Goal: Navigation & Orientation: Find specific page/section

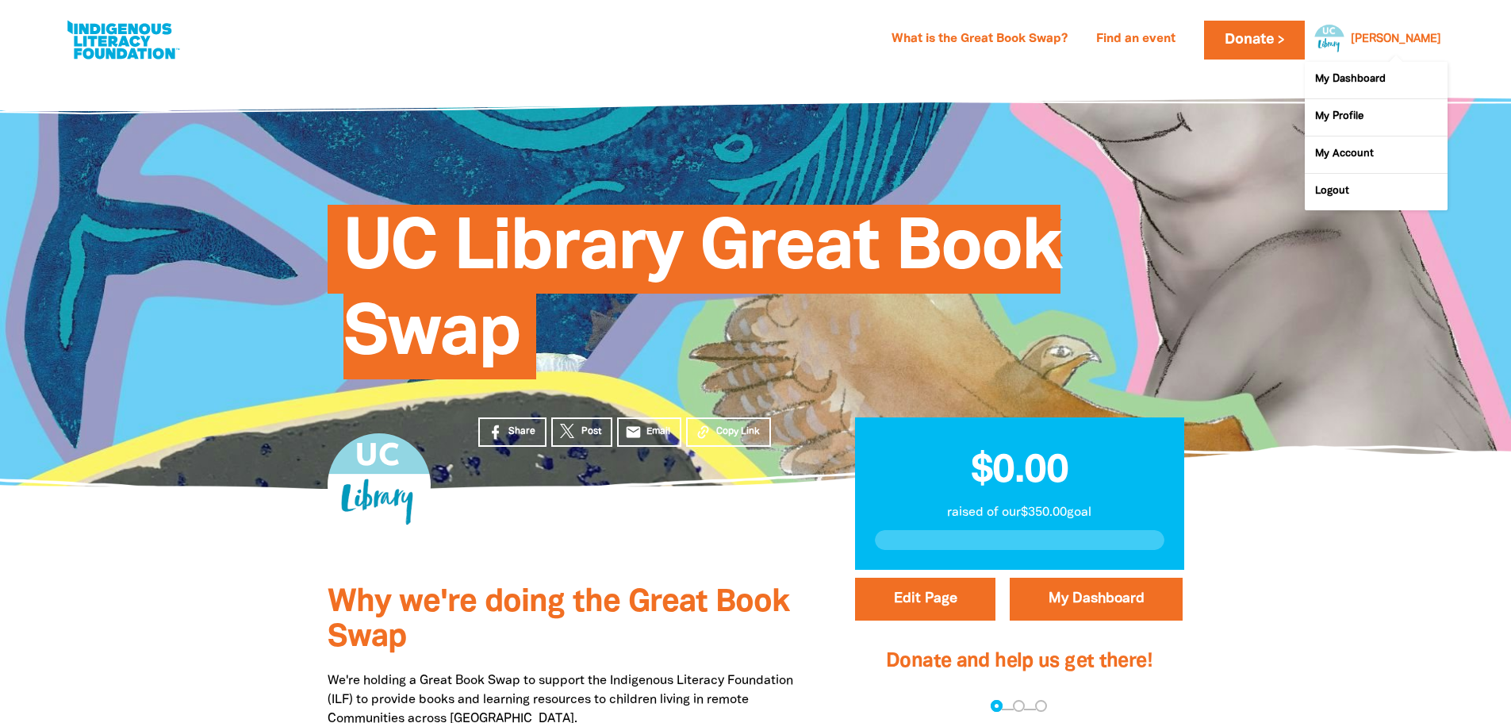
click at [1345, 40] on div at bounding box center [1326, 40] width 38 height 38
click at [1354, 80] on link "My Dashboard" at bounding box center [1376, 80] width 143 height 36
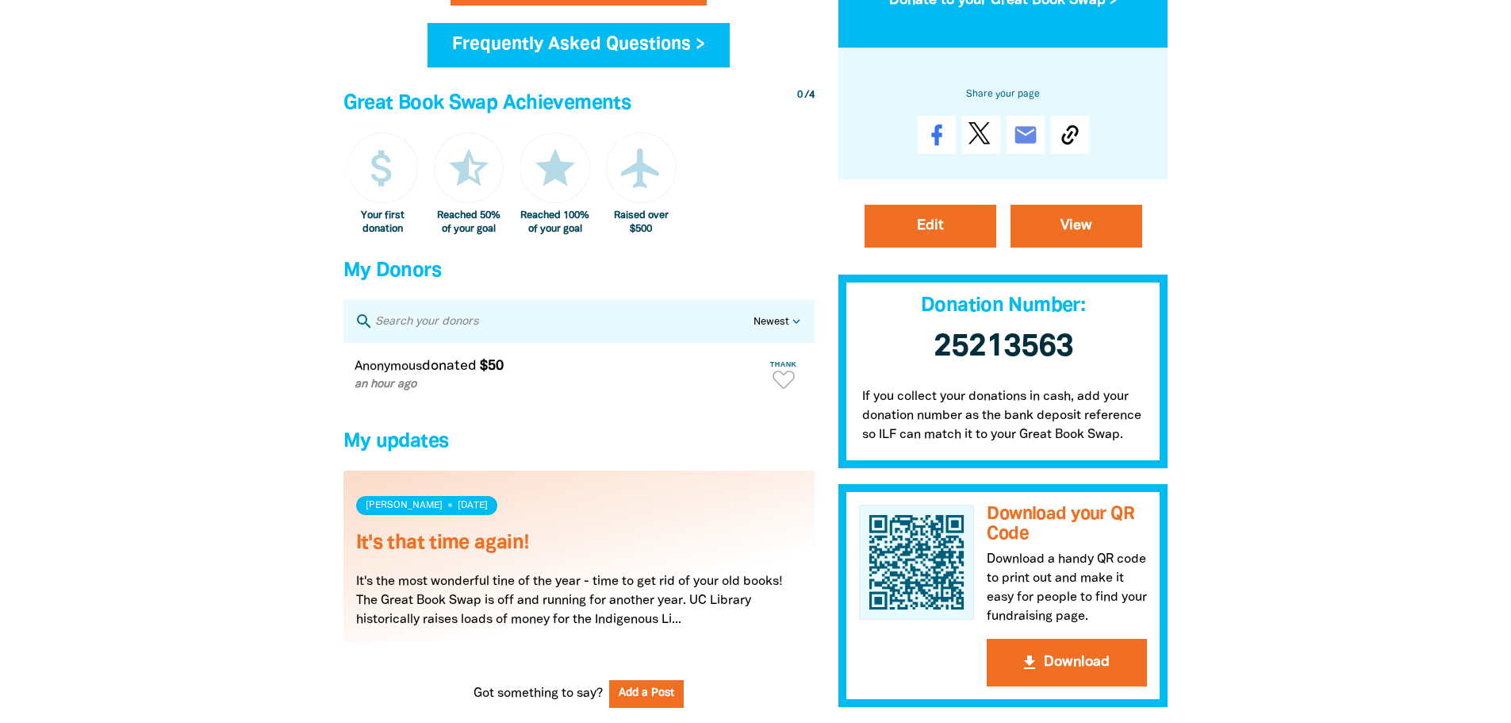
scroll to position [1111, 0]
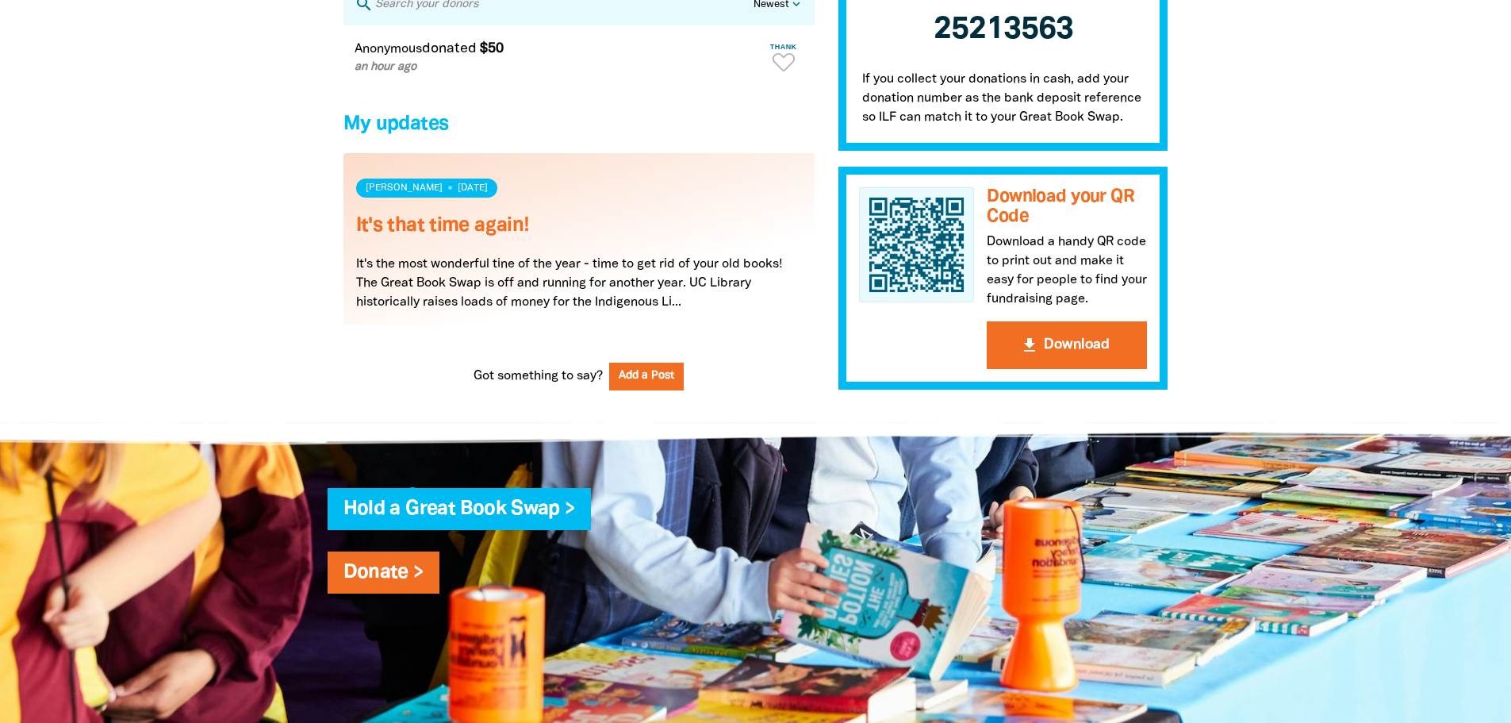
click at [664, 292] on link "Read more" at bounding box center [579, 238] width 471 height 171
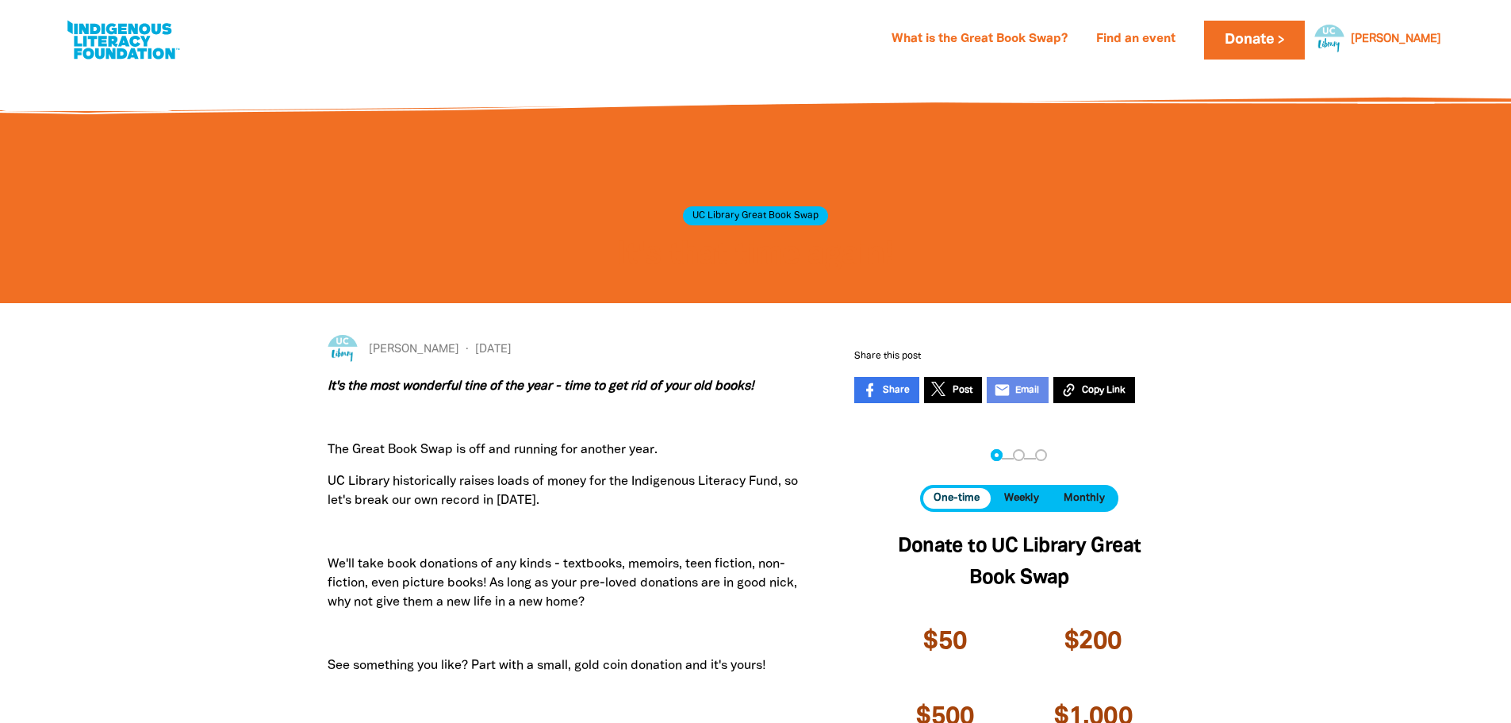
scroll to position [238, 0]
